Goal: Find specific page/section: Find specific page/section

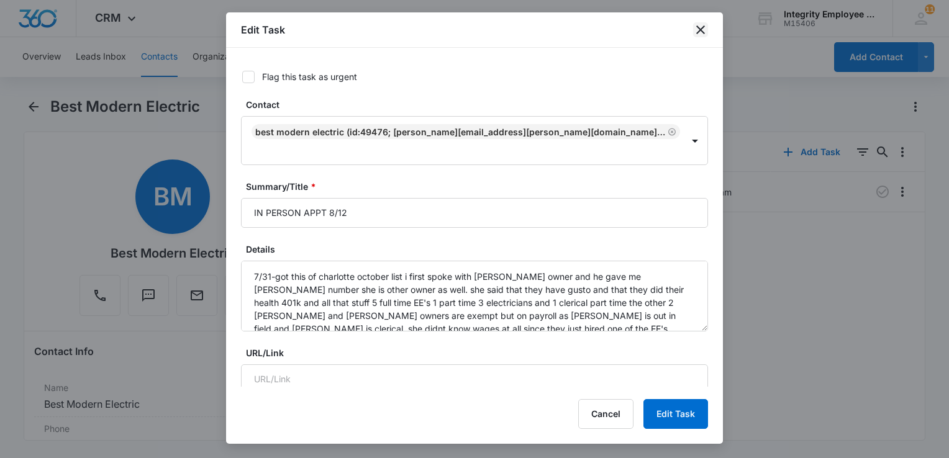
scroll to position [52, 0]
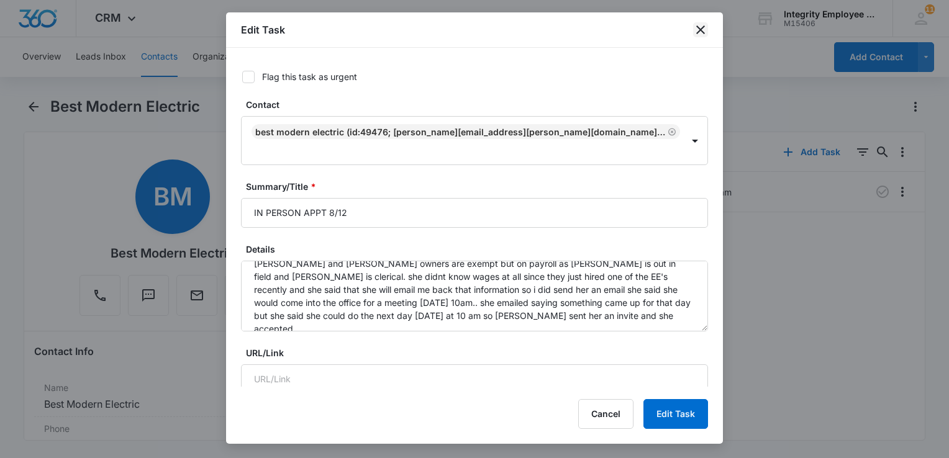
click at [697, 29] on icon "close" at bounding box center [700, 29] width 15 height 15
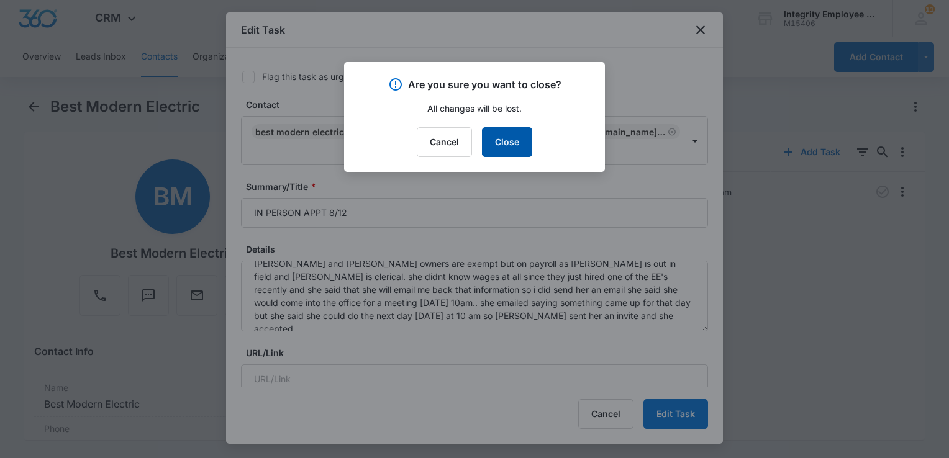
click at [512, 143] on button "Close" at bounding box center [507, 142] width 50 height 30
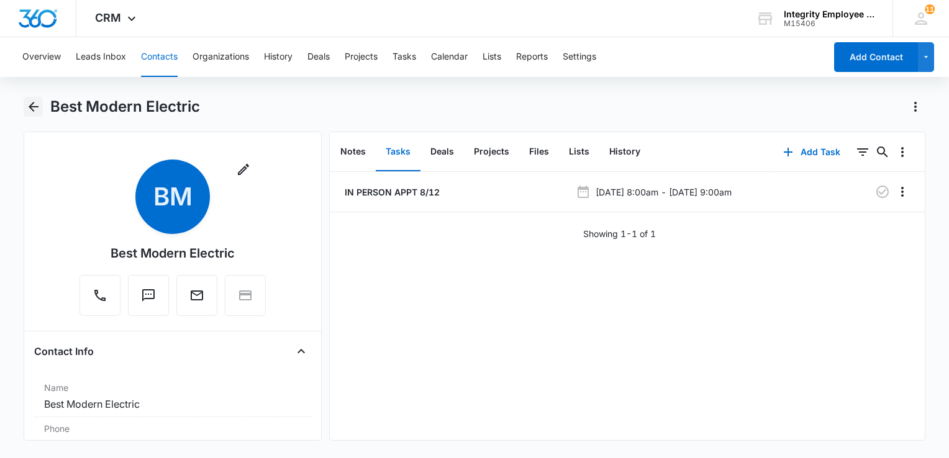
click at [34, 103] on icon "Back" at bounding box center [33, 106] width 15 height 15
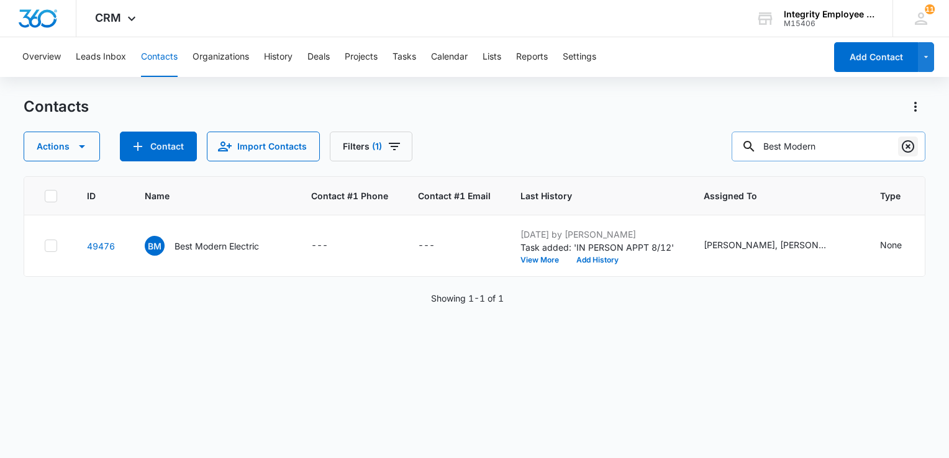
click at [910, 148] on icon "Clear" at bounding box center [907, 146] width 15 height 15
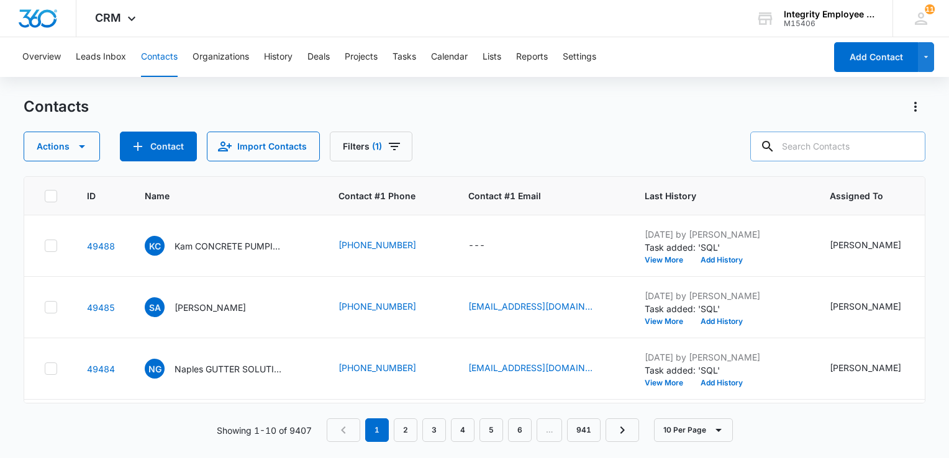
click at [822, 148] on input "text" at bounding box center [837, 147] width 175 height 30
type input "[PERSON_NAME]"
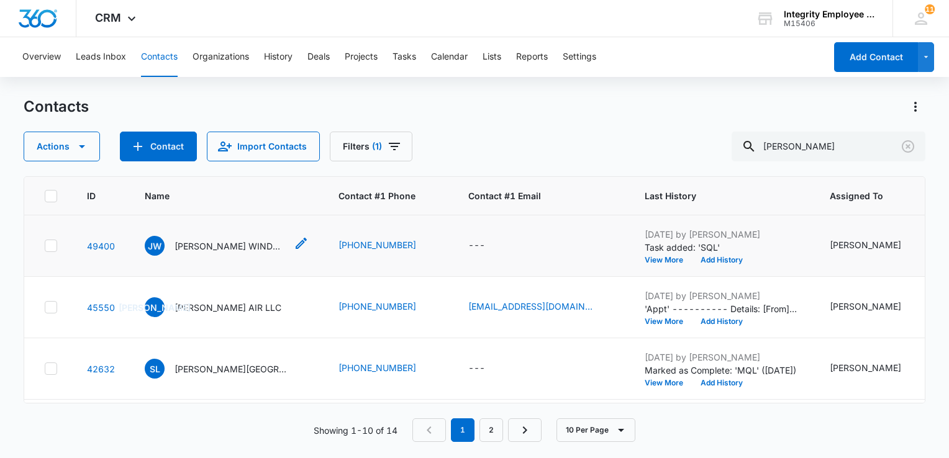
click at [241, 248] on p "[PERSON_NAME] WINDOW & DOOR LLC" at bounding box center [230, 246] width 112 height 13
